Goal: Transaction & Acquisition: Purchase product/service

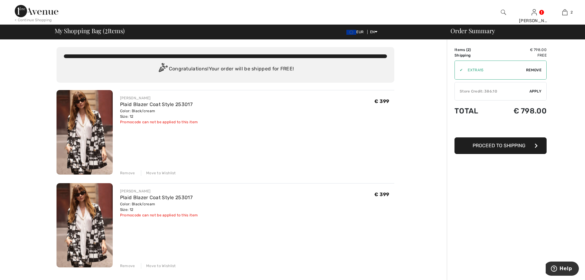
click at [127, 172] on div "Remove" at bounding box center [127, 173] width 15 height 6
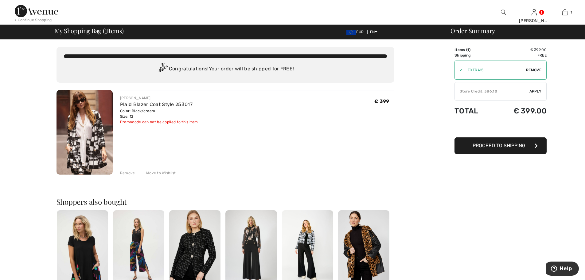
click at [514, 90] on div "Store Credit: 386.10" at bounding box center [492, 91] width 75 height 6
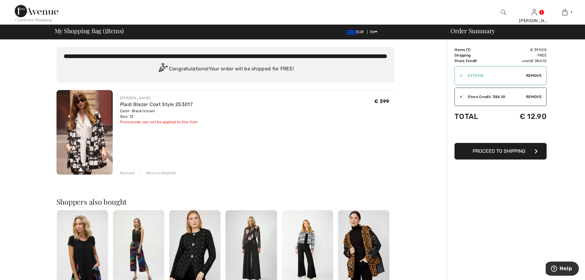
click at [502, 11] on img at bounding box center [503, 12] width 5 height 7
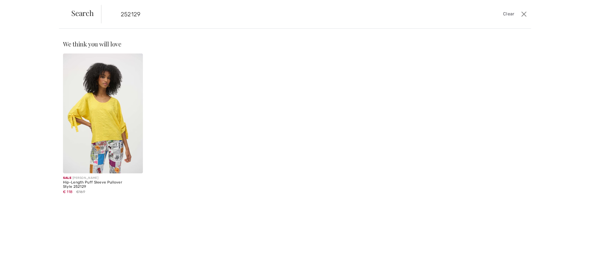
type input "252129"
click at [112, 126] on img at bounding box center [103, 113] width 80 height 120
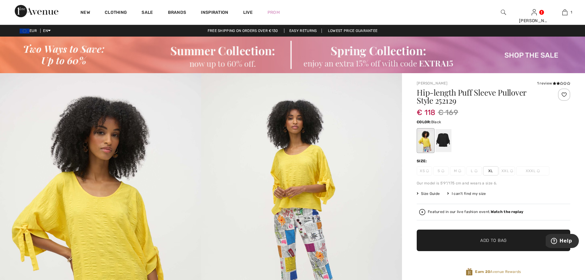
click at [445, 140] on div at bounding box center [444, 140] width 16 height 23
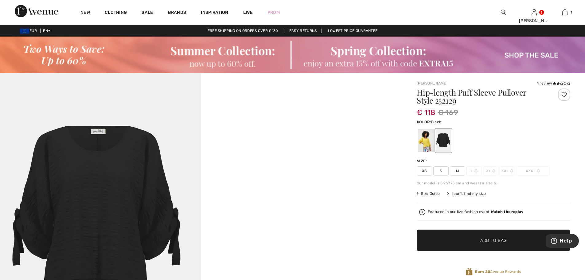
click at [108, 199] on img at bounding box center [100, 224] width 201 height 302
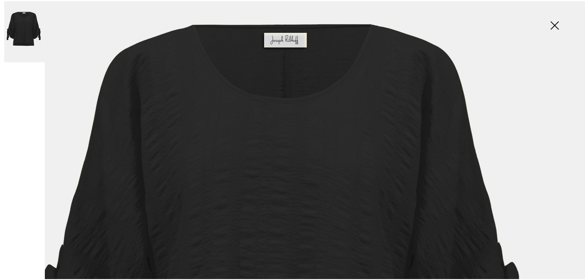
scroll to position [61, 0]
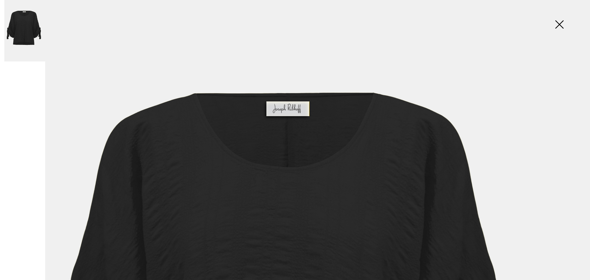
click at [559, 23] on img at bounding box center [559, 25] width 31 height 32
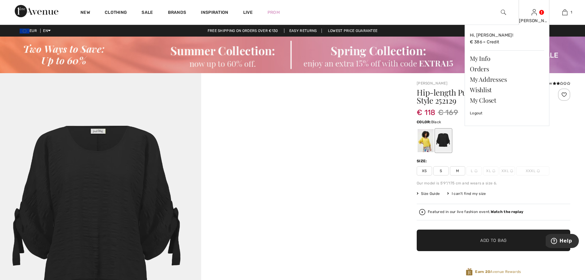
click at [531, 16] on div "Annemarie Hi, Annemarie! € 386 = Credit My Info Orders My Addresses Wishlist My…" at bounding box center [534, 12] width 31 height 25
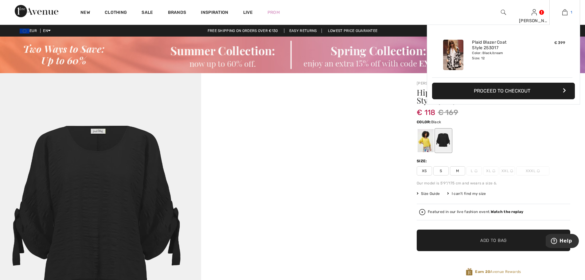
click at [565, 14] on img at bounding box center [565, 12] width 5 height 7
click at [517, 88] on button "Proceed to Checkout" at bounding box center [503, 91] width 143 height 17
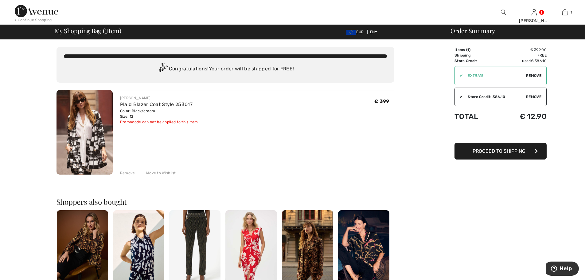
click at [532, 150] on button "Proceed to Shipping" at bounding box center [501, 151] width 92 height 17
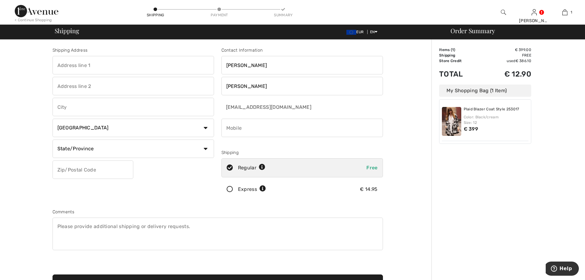
click at [69, 65] on input "text" at bounding box center [134, 65] width 162 height 18
type input "straatweg 75"
click at [77, 104] on input "text" at bounding box center [134, 107] width 162 height 18
type input "Breukelen"
click at [207, 127] on select "Country Canada United States Afghanistan Aland Islands Albania Algeria American…" at bounding box center [134, 128] width 162 height 18
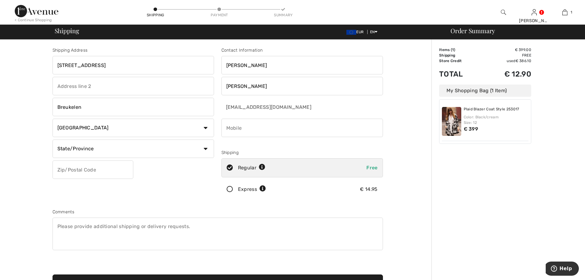
select select "NL"
click at [53, 119] on select "Country Canada United States Afghanistan Aland Islands Albania Algeria American…" at bounding box center [134, 128] width 162 height 18
click at [77, 172] on input "text" at bounding box center [93, 169] width 81 height 18
type input "3621BJ"
click at [81, 149] on input "text" at bounding box center [134, 148] width 162 height 18
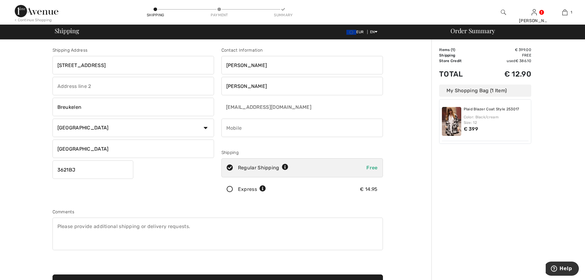
type input "utrecht"
click at [237, 132] on input "phone" at bounding box center [303, 128] width 162 height 18
type input "+"
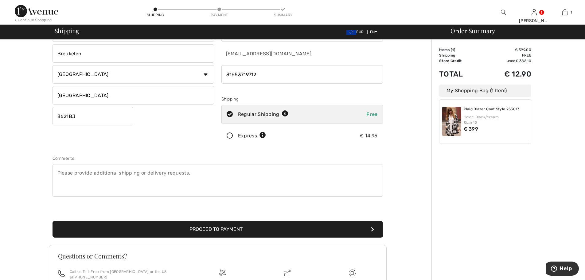
scroll to position [115, 0]
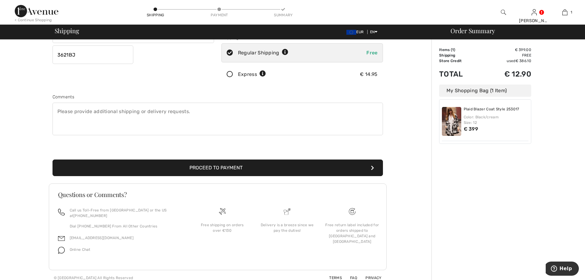
type input "31653719712"
click at [223, 166] on button "Proceed to Payment" at bounding box center [218, 167] width 331 height 17
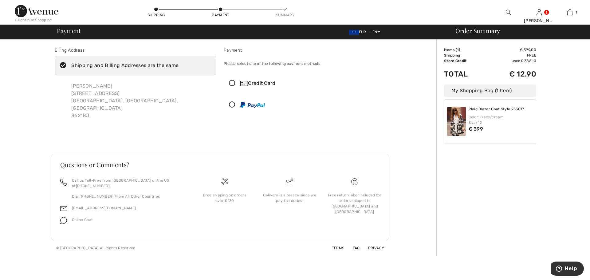
click at [232, 82] on icon at bounding box center [232, 83] width 16 height 6
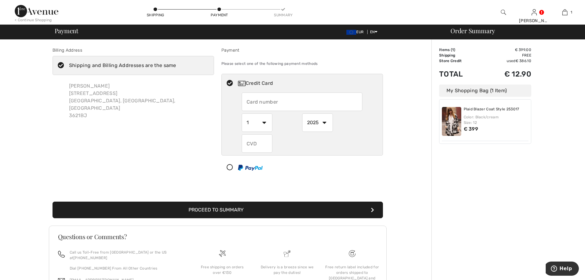
click at [268, 103] on input "text" at bounding box center [302, 101] width 121 height 18
type input "4938311704670595"
click at [263, 123] on select "1 2 3 4 5 6 7 8 9 10 11 12" at bounding box center [257, 122] width 31 height 18
select select "7"
click at [242, 113] on select "1 2 3 4 5 6 7 8 9 10 11 12" at bounding box center [257, 122] width 31 height 18
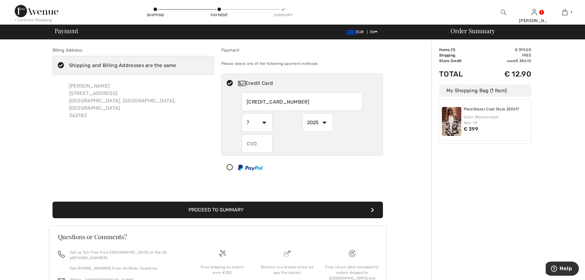
click at [325, 122] on select "2025 2026 2027 2028 2029 2030 2031 2032 2033 2034 2035" at bounding box center [317, 122] width 31 height 18
select select "2030"
click at [302, 113] on select "2025 2026 2027 2028 2029 2030 2031 2032 2033 2034 2035" at bounding box center [317, 122] width 31 height 18
click at [253, 143] on input "text" at bounding box center [257, 143] width 31 height 18
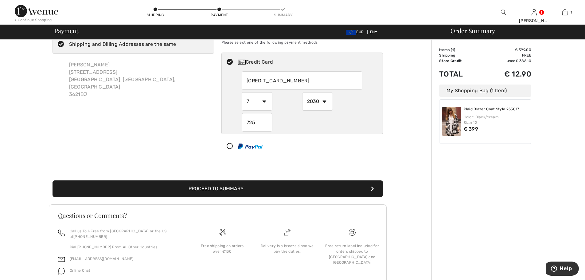
scroll to position [42, 0]
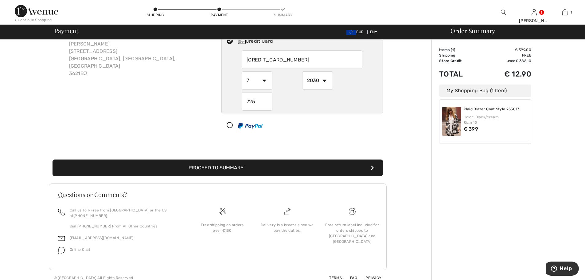
type input "725"
click at [371, 166] on icon "submit" at bounding box center [372, 167] width 3 height 5
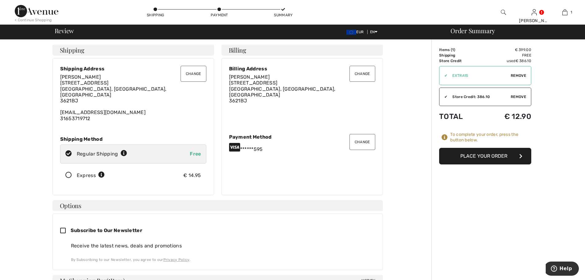
click at [474, 156] on button "Place Your Order" at bounding box center [485, 156] width 92 height 17
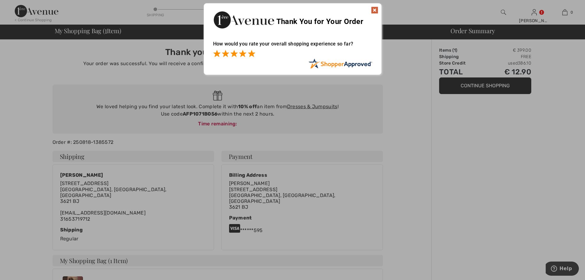
click at [252, 55] on span at bounding box center [251, 53] width 7 height 7
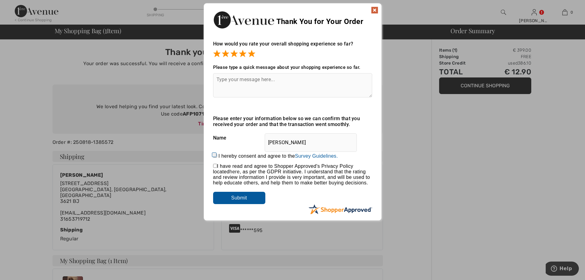
click at [230, 79] on textarea at bounding box center [292, 85] width 159 height 24
click at [214, 154] on input "I hereby consent and agree to the By submitting a review, you grant permission …" at bounding box center [215, 156] width 4 height 4
checkbox input "true"
click at [231, 82] on textarea at bounding box center [292, 85] width 159 height 24
type textarea "easy shopping"
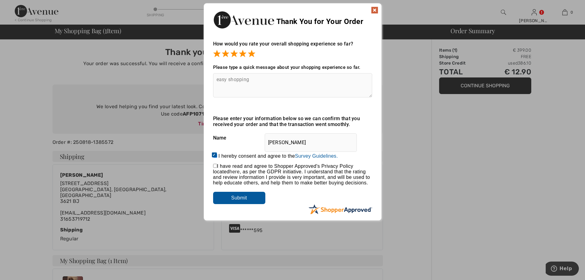
click at [238, 199] on input "Submit" at bounding box center [239, 198] width 52 height 12
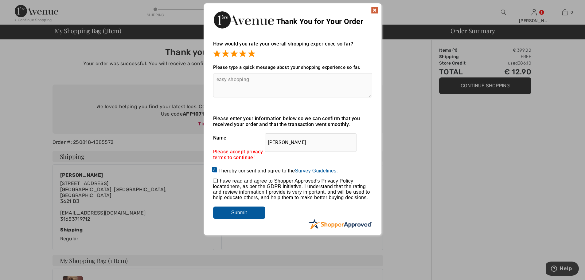
click at [215, 181] on input "checkbox" at bounding box center [215, 181] width 4 height 4
checkbox input "true"
click at [240, 210] on input "Submit" at bounding box center [239, 212] width 52 height 12
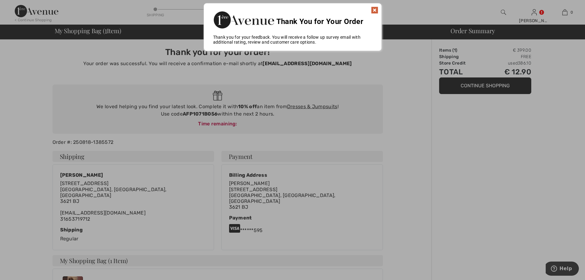
click at [374, 8] on img at bounding box center [374, 9] width 7 height 7
